Goal: Check status: Check status

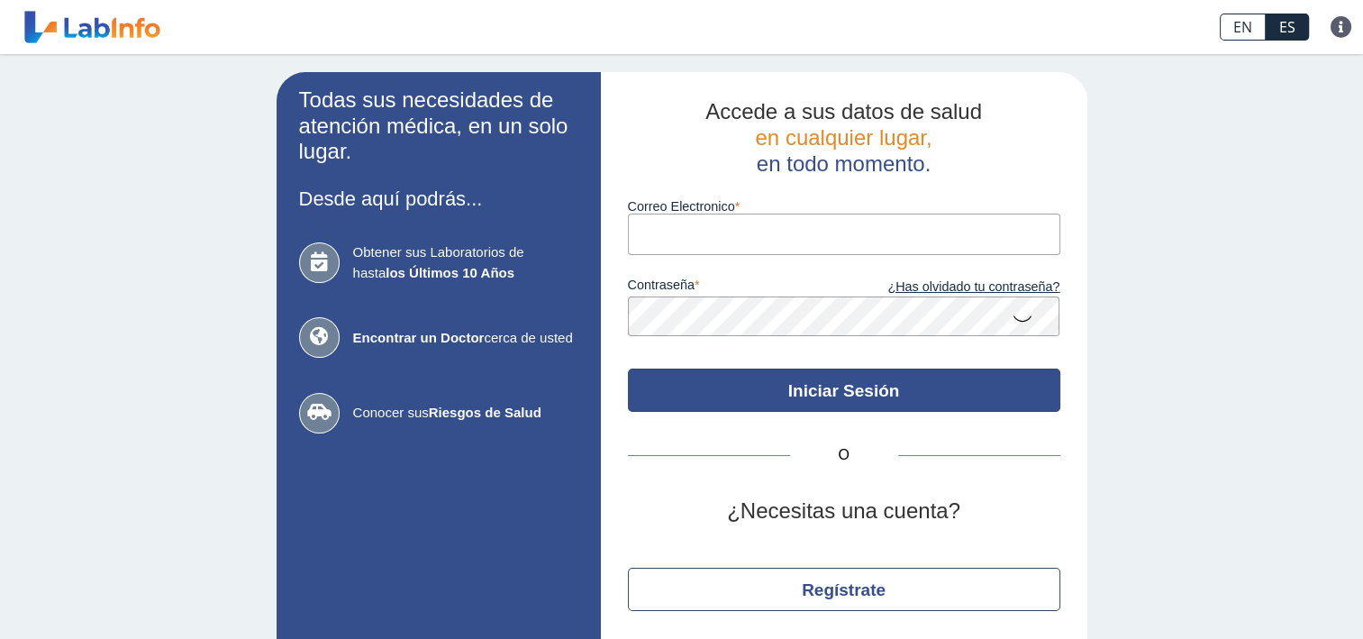
type input "karilianys.frias@gmail.com"
click at [784, 393] on button "Iniciar Sesión" at bounding box center [844, 390] width 433 height 43
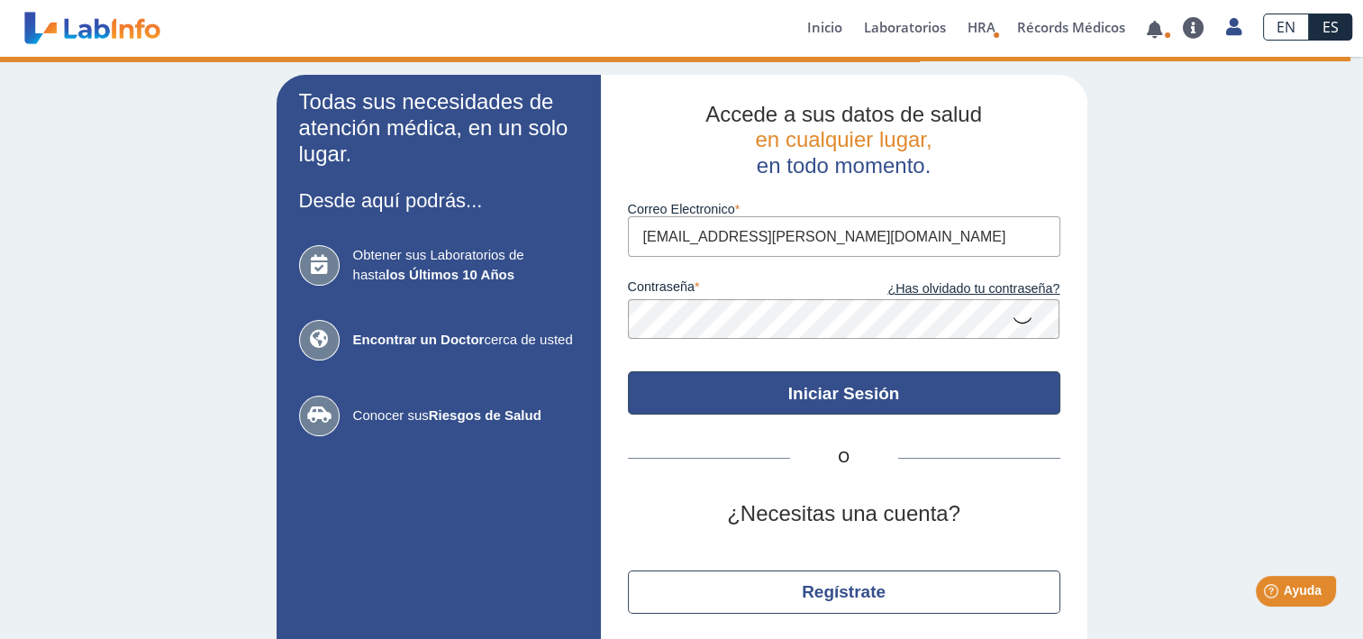
click at [867, 402] on button "Iniciar Sesión" at bounding box center [844, 392] width 433 height 43
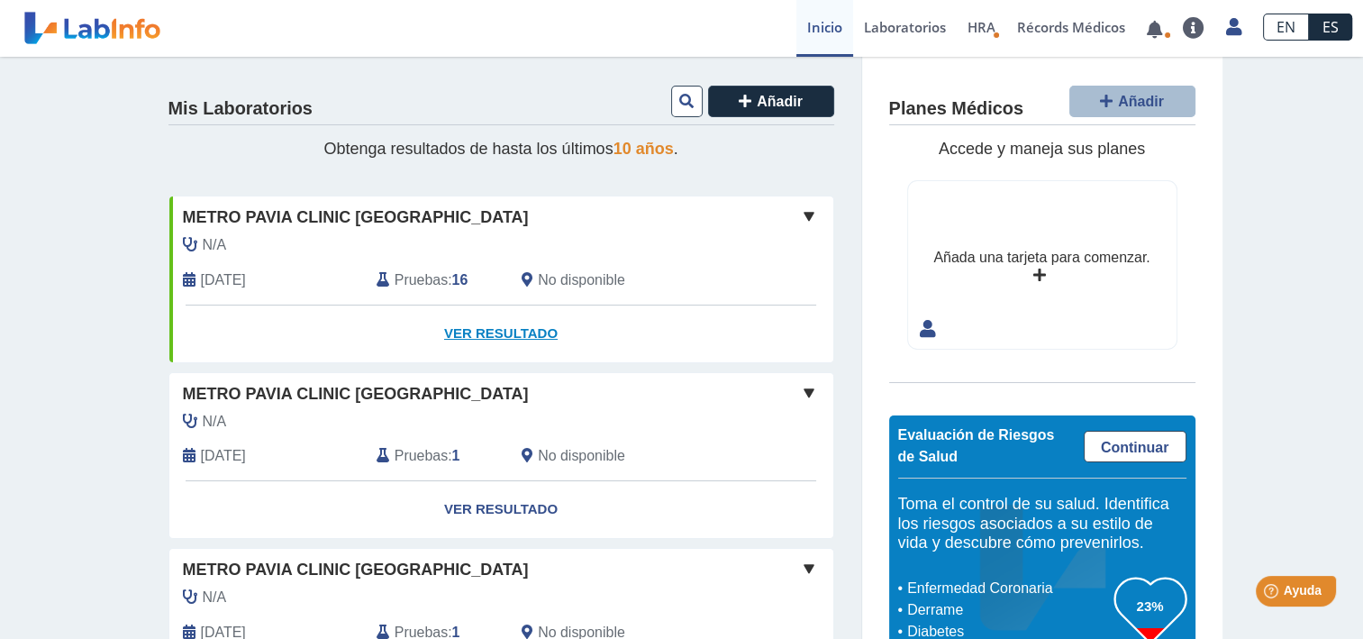
click at [476, 330] on link "Ver Resultado" at bounding box center [501, 333] width 664 height 57
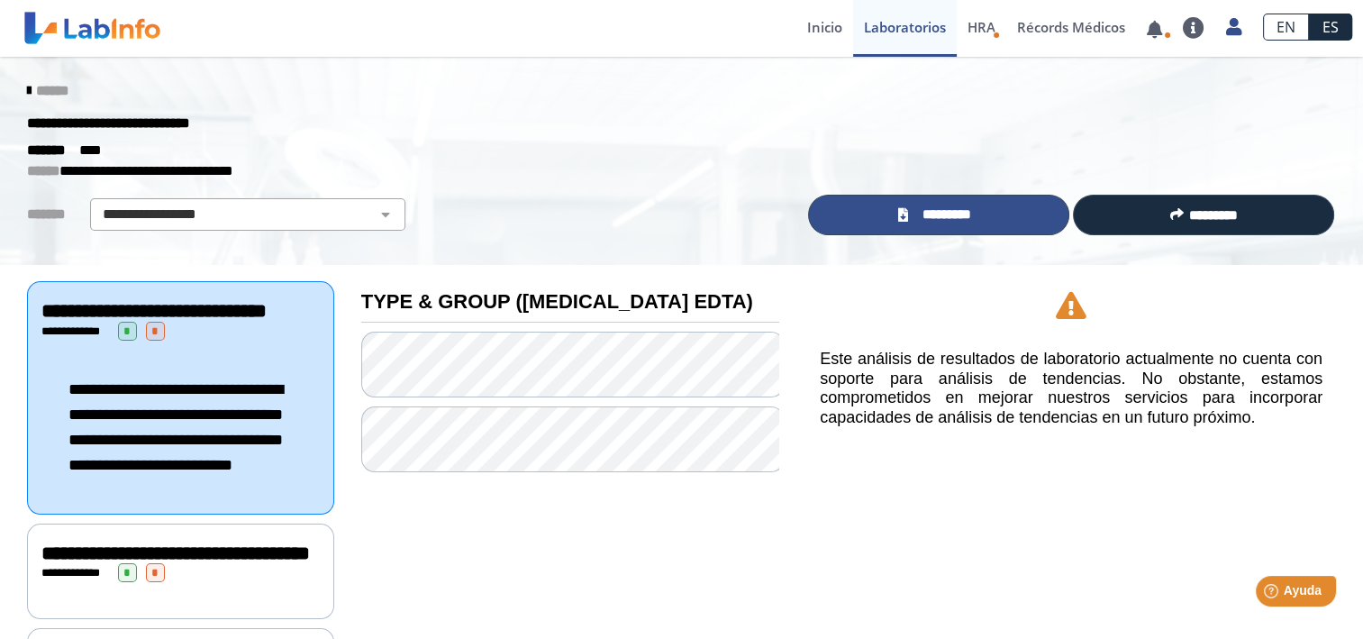
click at [1015, 205] on link "*********" at bounding box center [938, 215] width 261 height 41
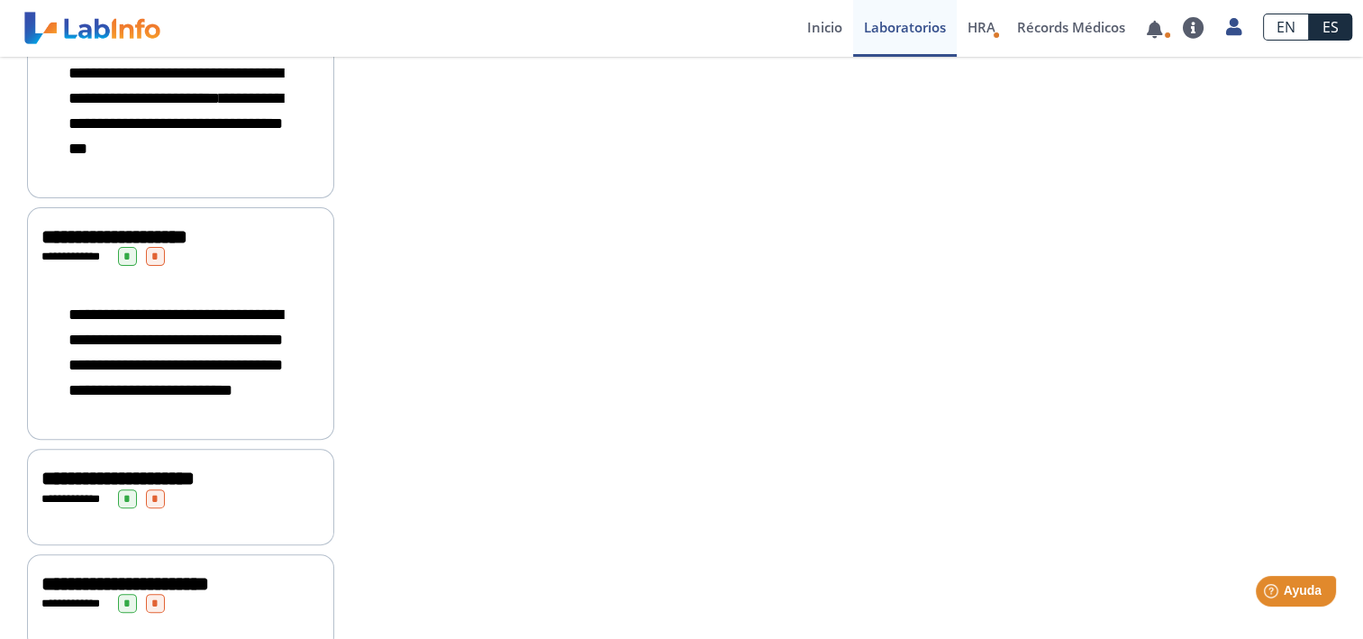
scroll to position [660, 0]
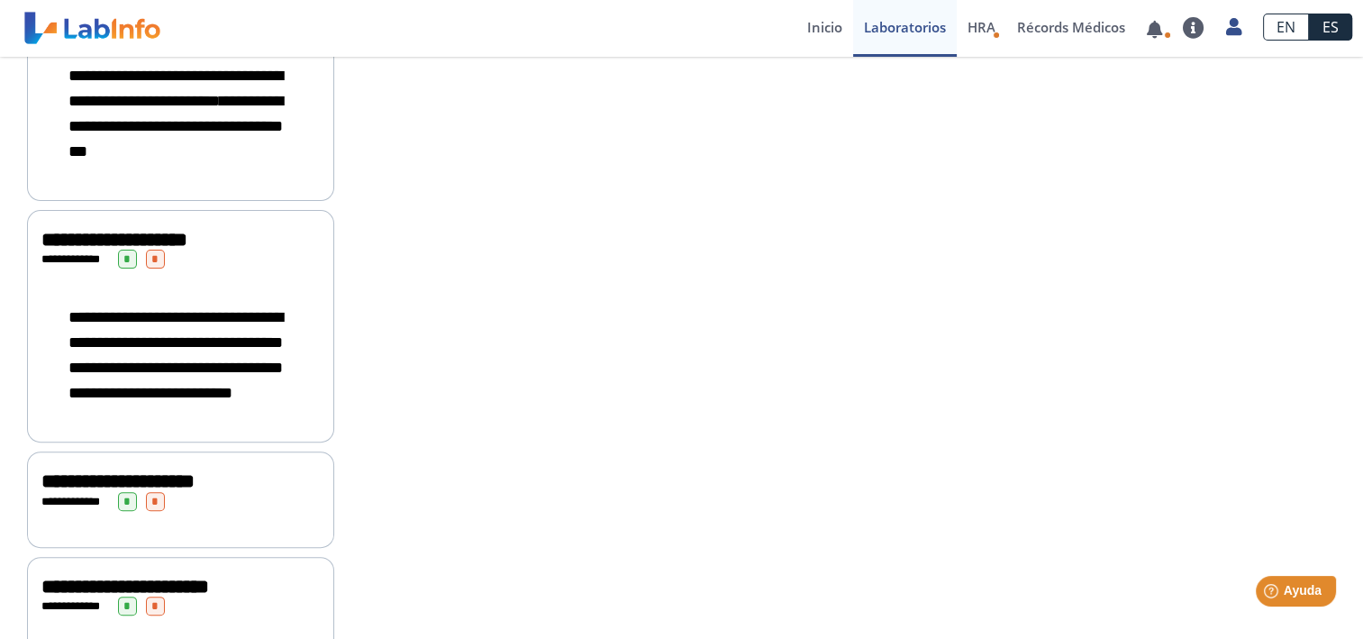
drag, startPoint x: 1346, startPoint y: 249, endPoint x: 1325, endPoint y: 90, distance: 159.9
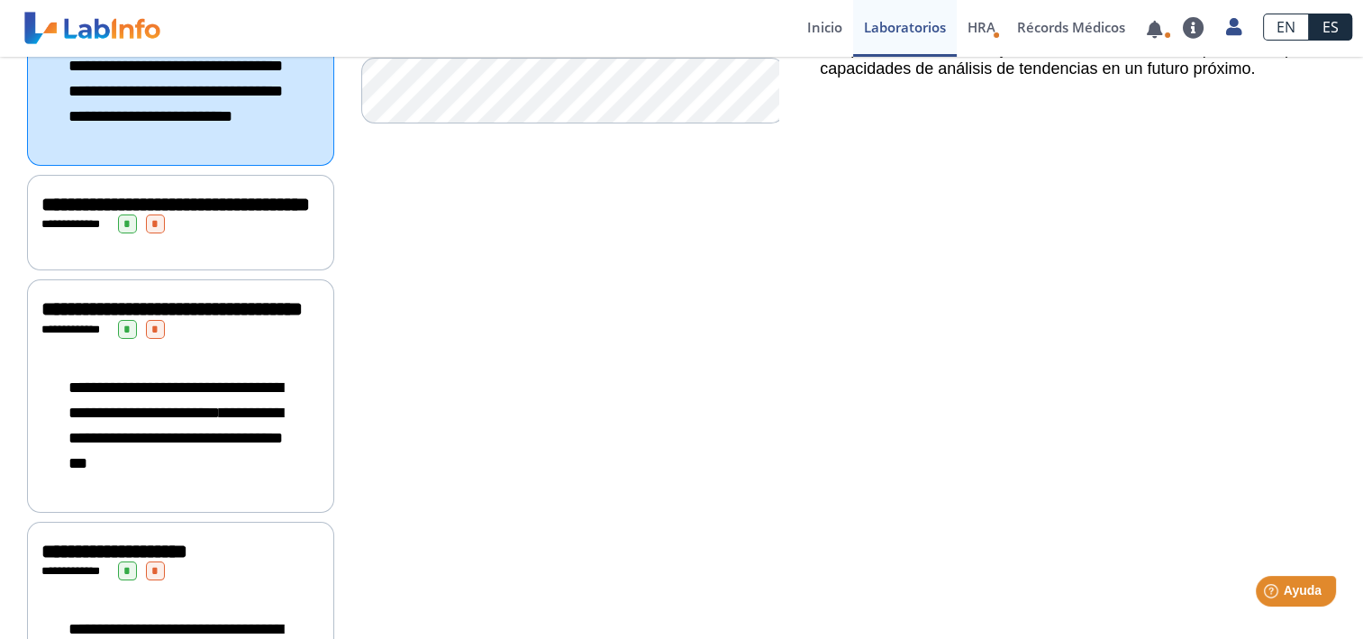
scroll to position [0, 0]
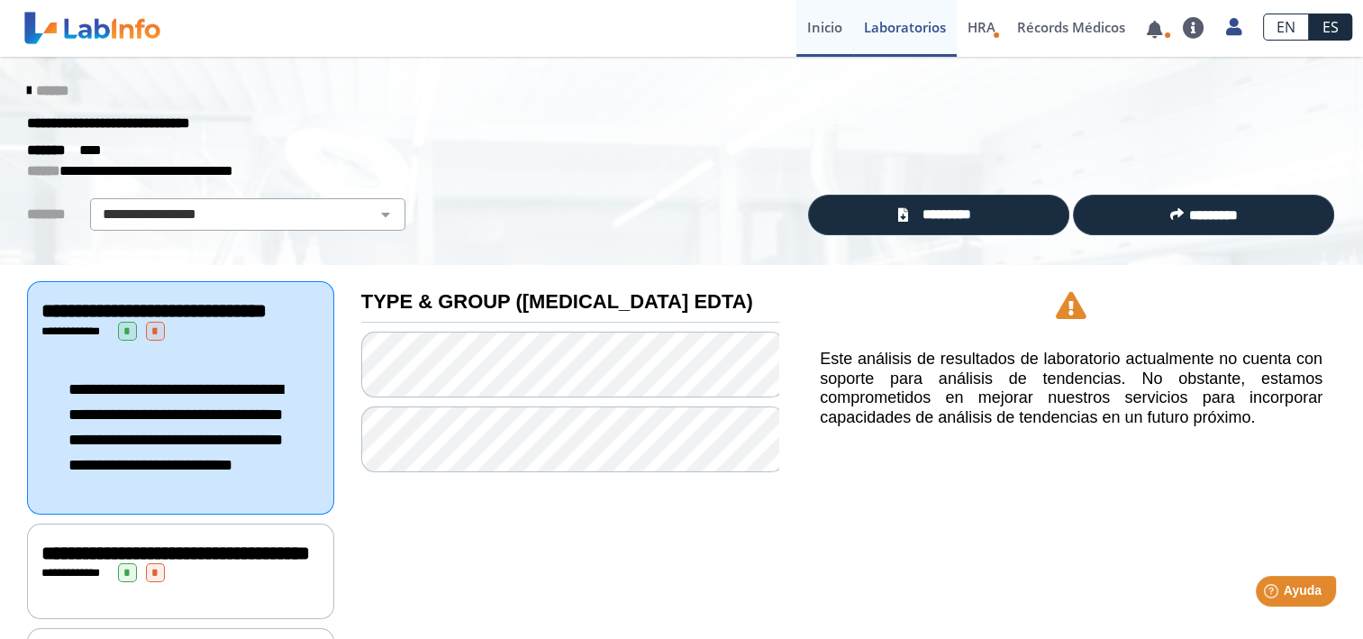
click at [833, 28] on link "Inicio" at bounding box center [825, 28] width 57 height 57
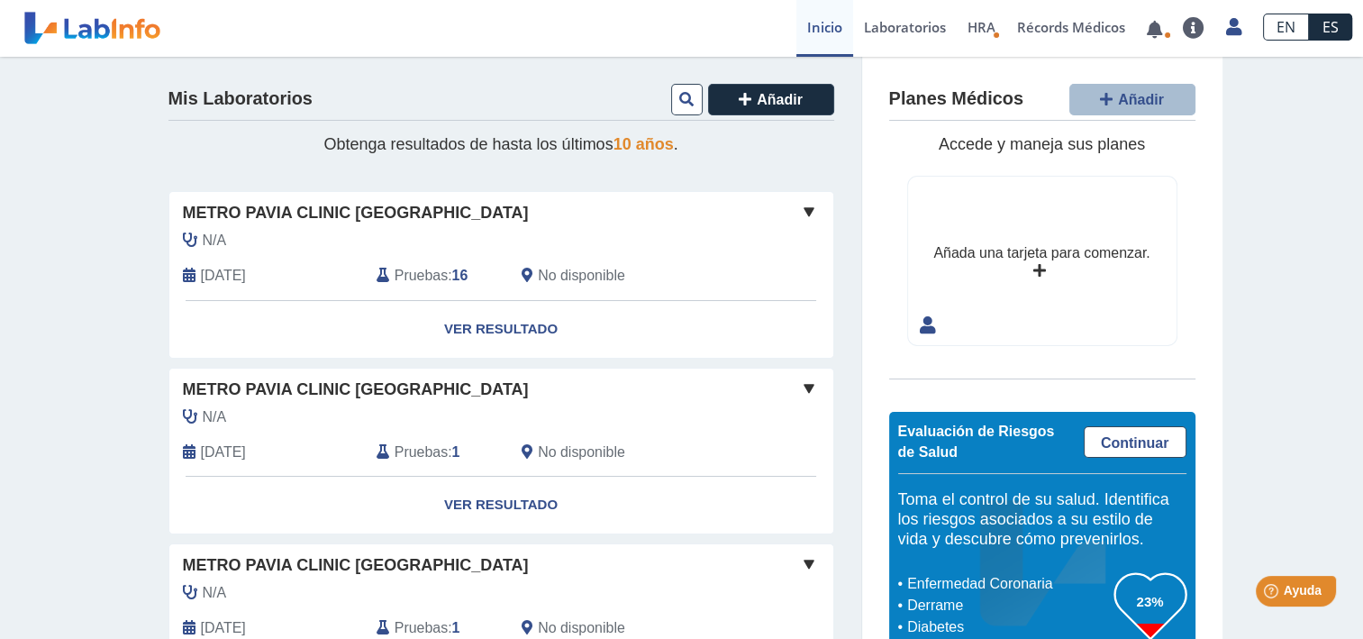
click at [399, 388] on span "Metro Pavia Clinic [GEOGRAPHIC_DATA]" at bounding box center [356, 390] width 346 height 24
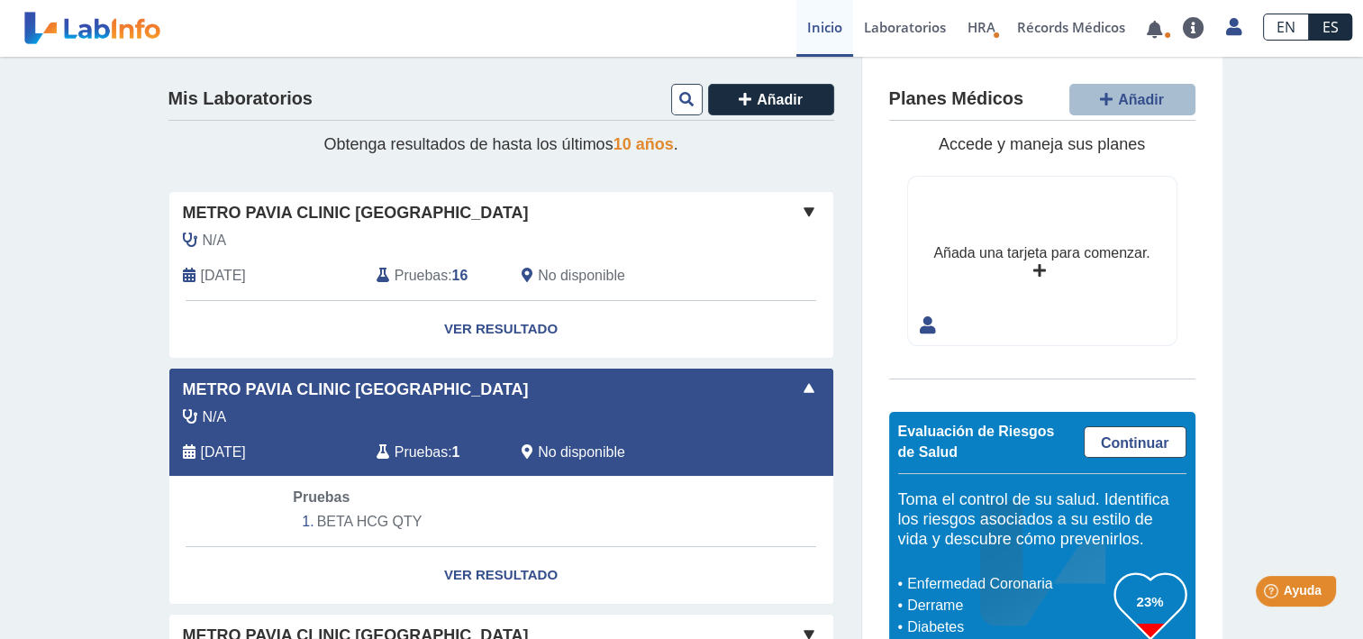
click at [442, 450] on div "Pruebas : 1" at bounding box center [435, 453] width 145 height 22
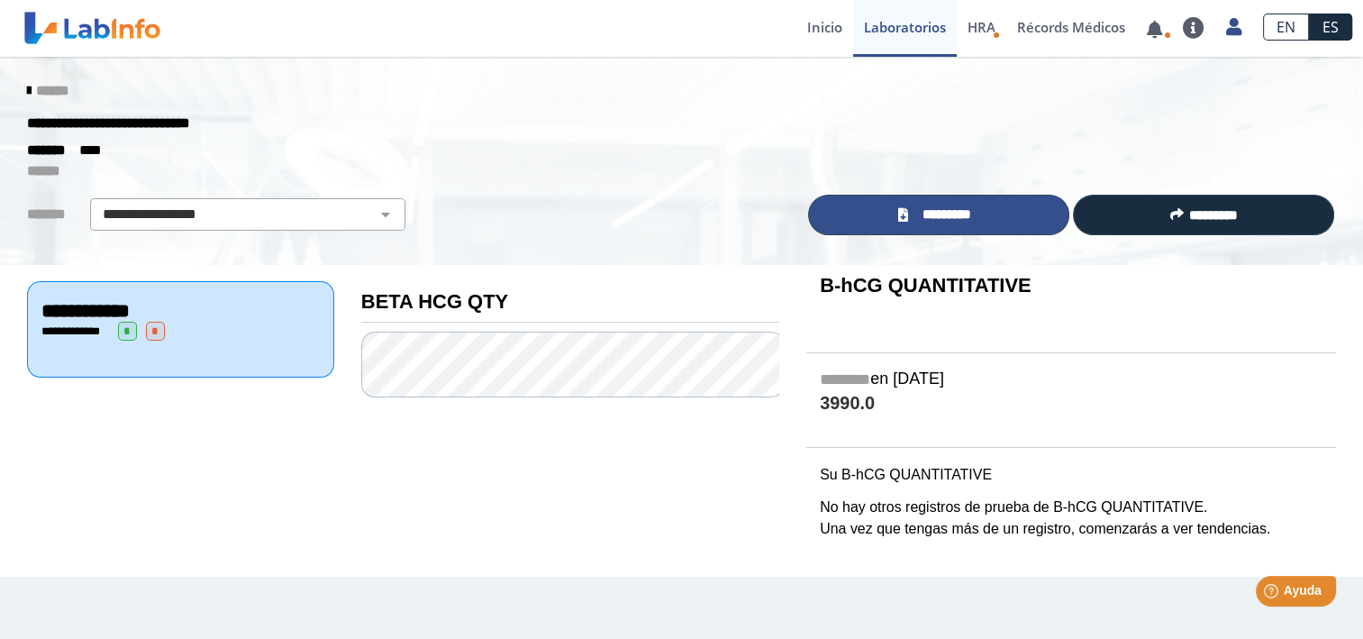
click at [945, 217] on span "*********" at bounding box center [947, 215] width 66 height 20
